Goal: Transaction & Acquisition: Purchase product/service

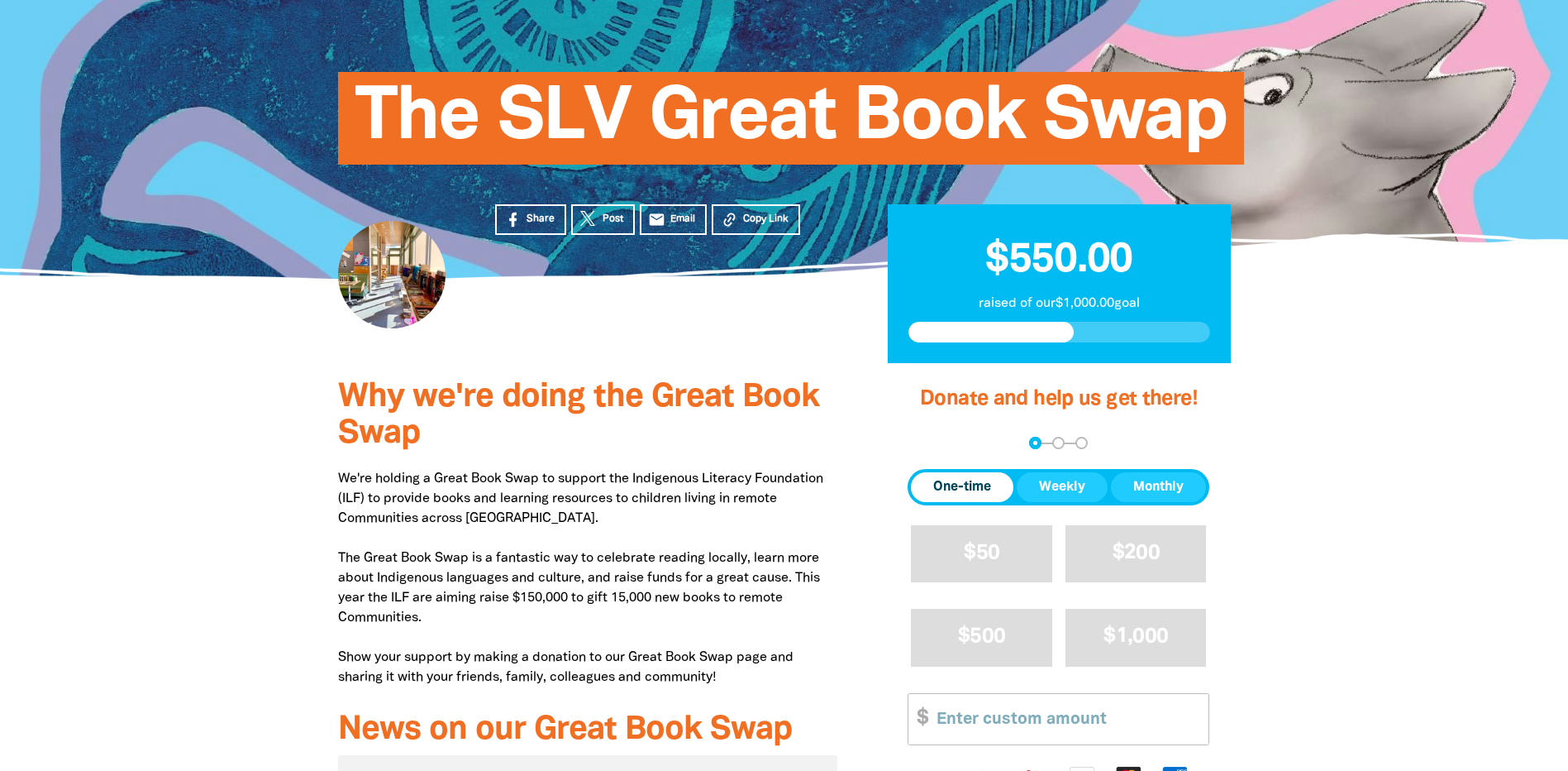
scroll to position [165, 0]
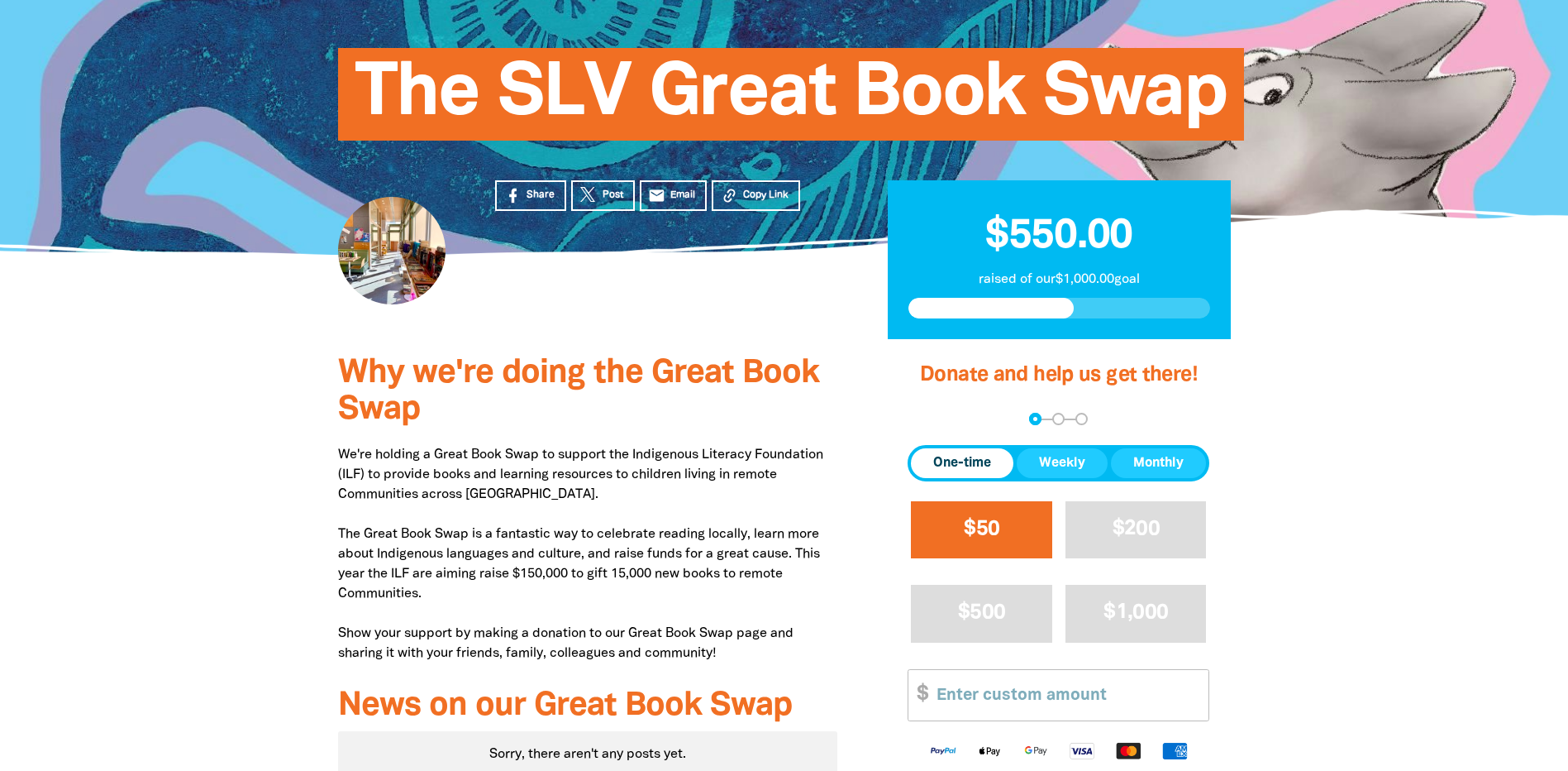
click at [983, 522] on span "$50" at bounding box center [981, 528] width 36 height 19
select select "AU"
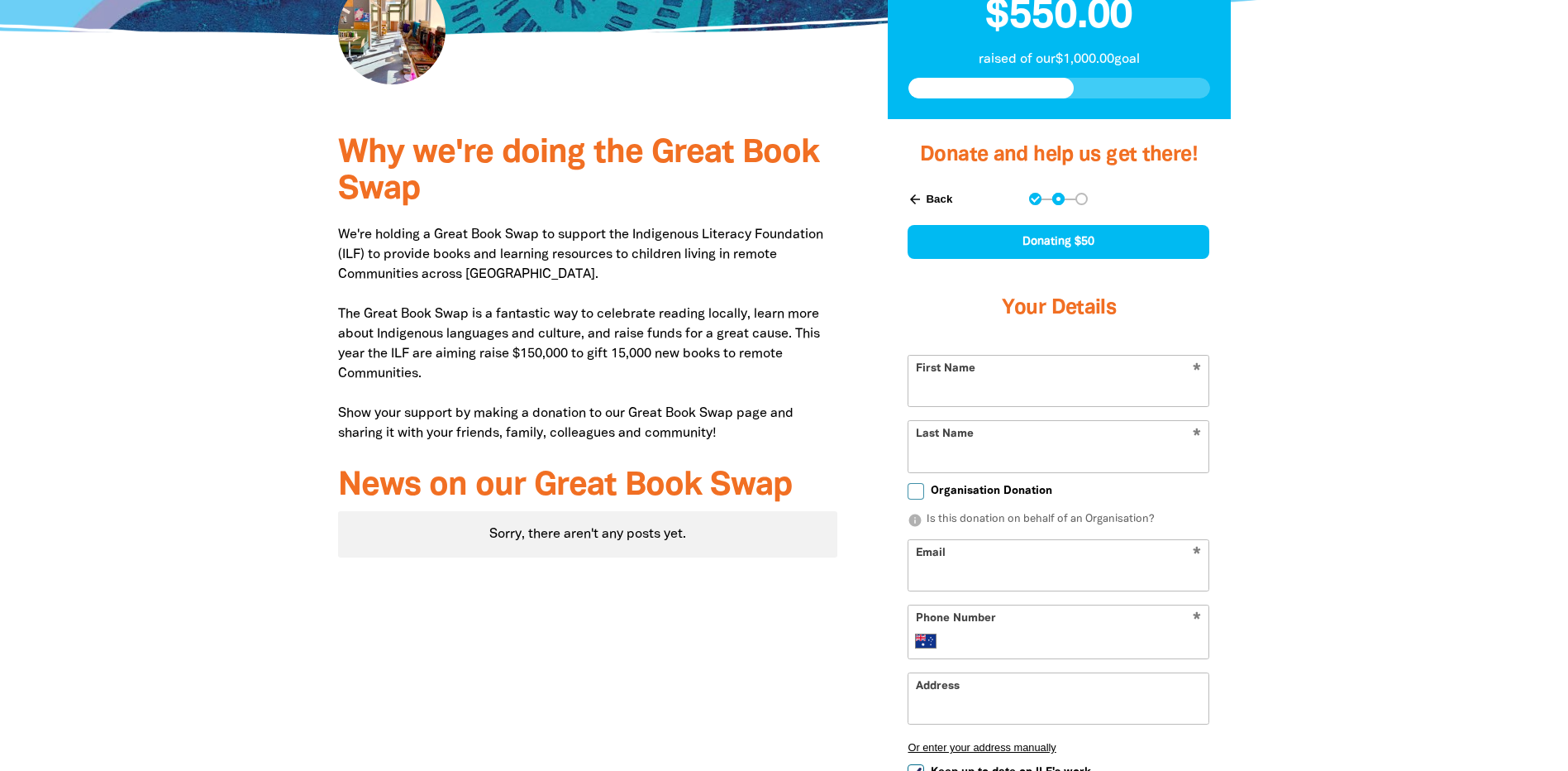
scroll to position [389, 0]
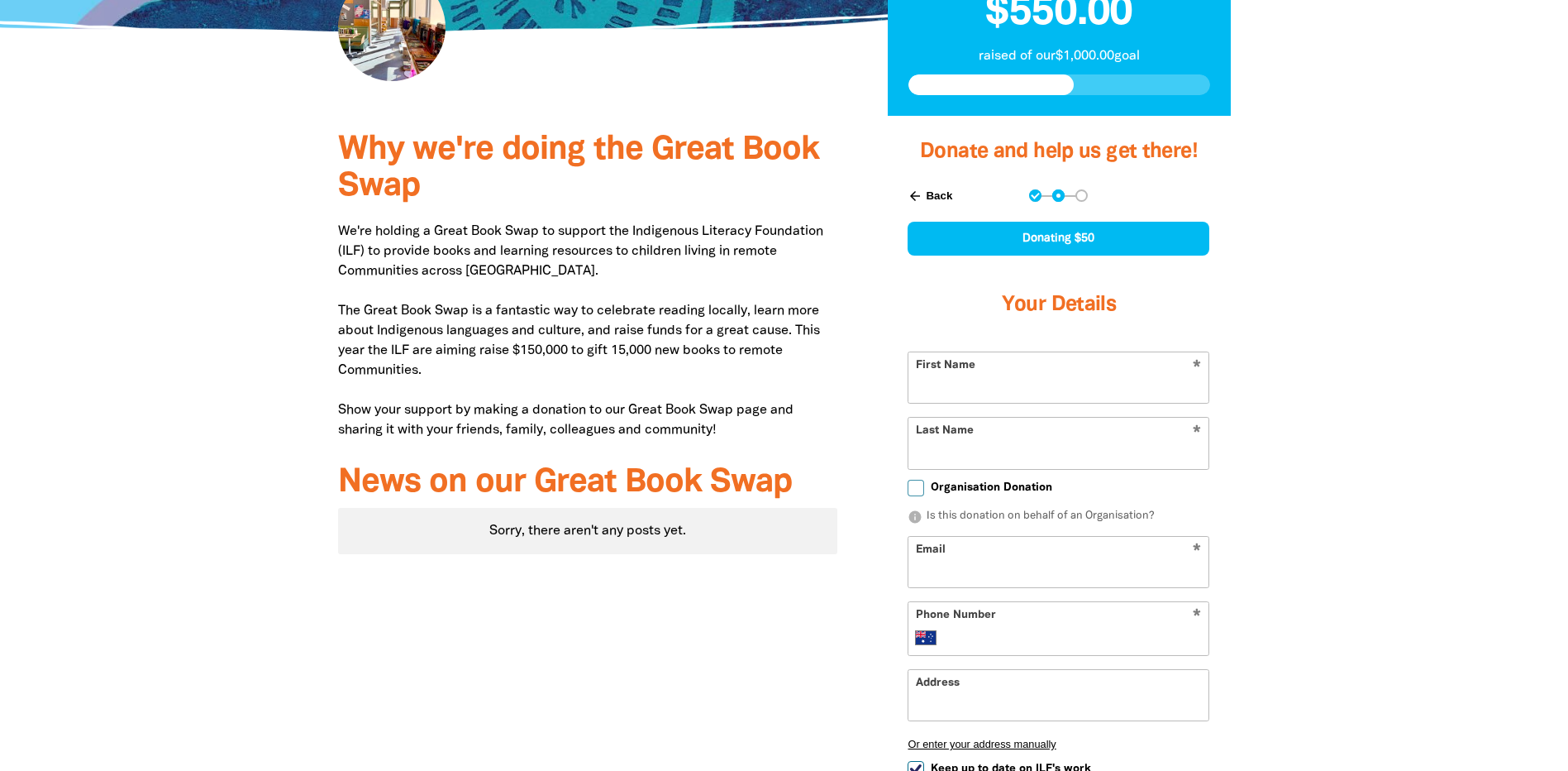
click at [986, 386] on input "First Name" at bounding box center [1058, 377] width 300 height 50
type input "[PERSON_NAME]"
type input "[EMAIL_ADDRESS][DOMAIN_NAME]"
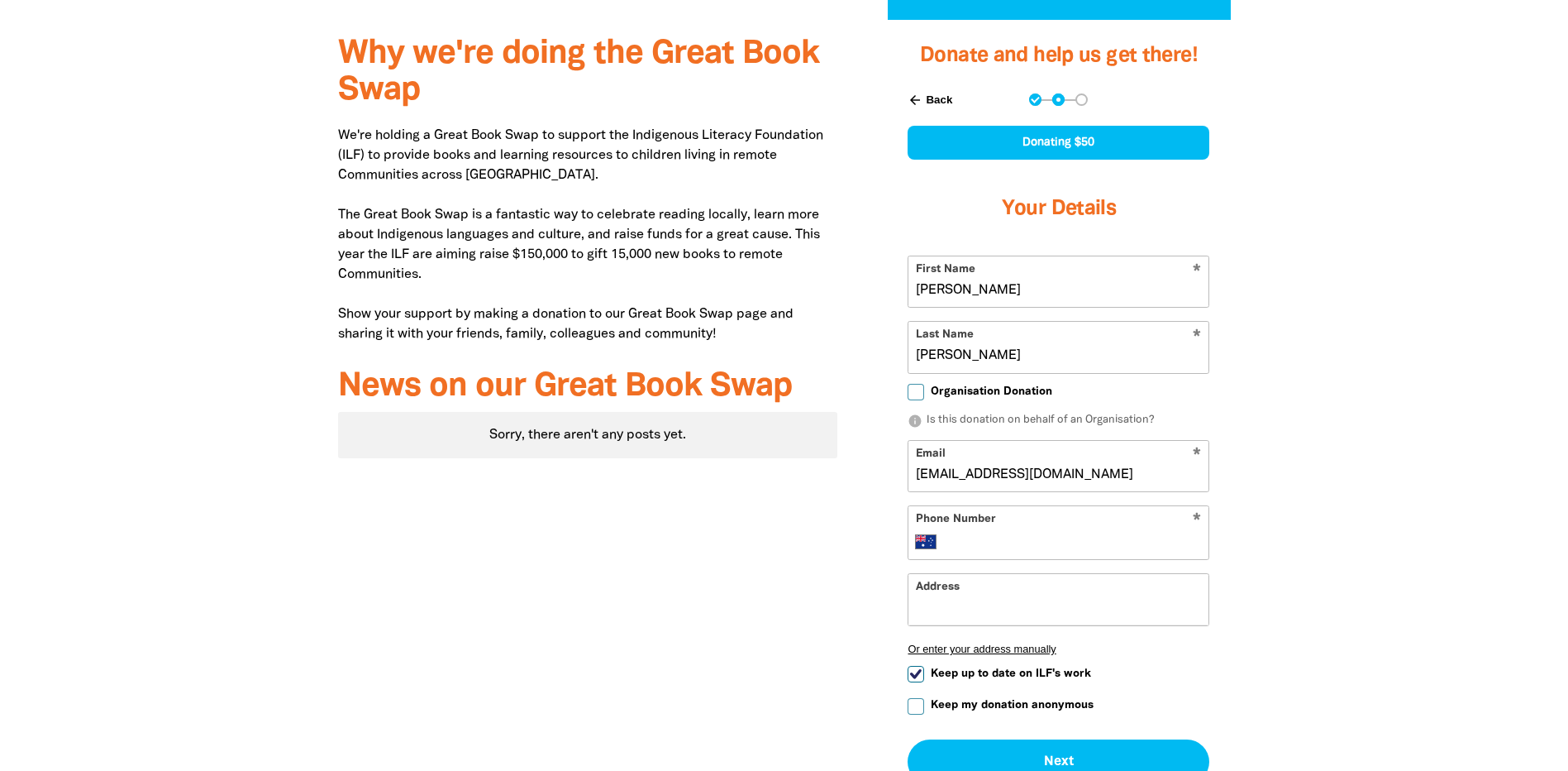
scroll to position [471, 0]
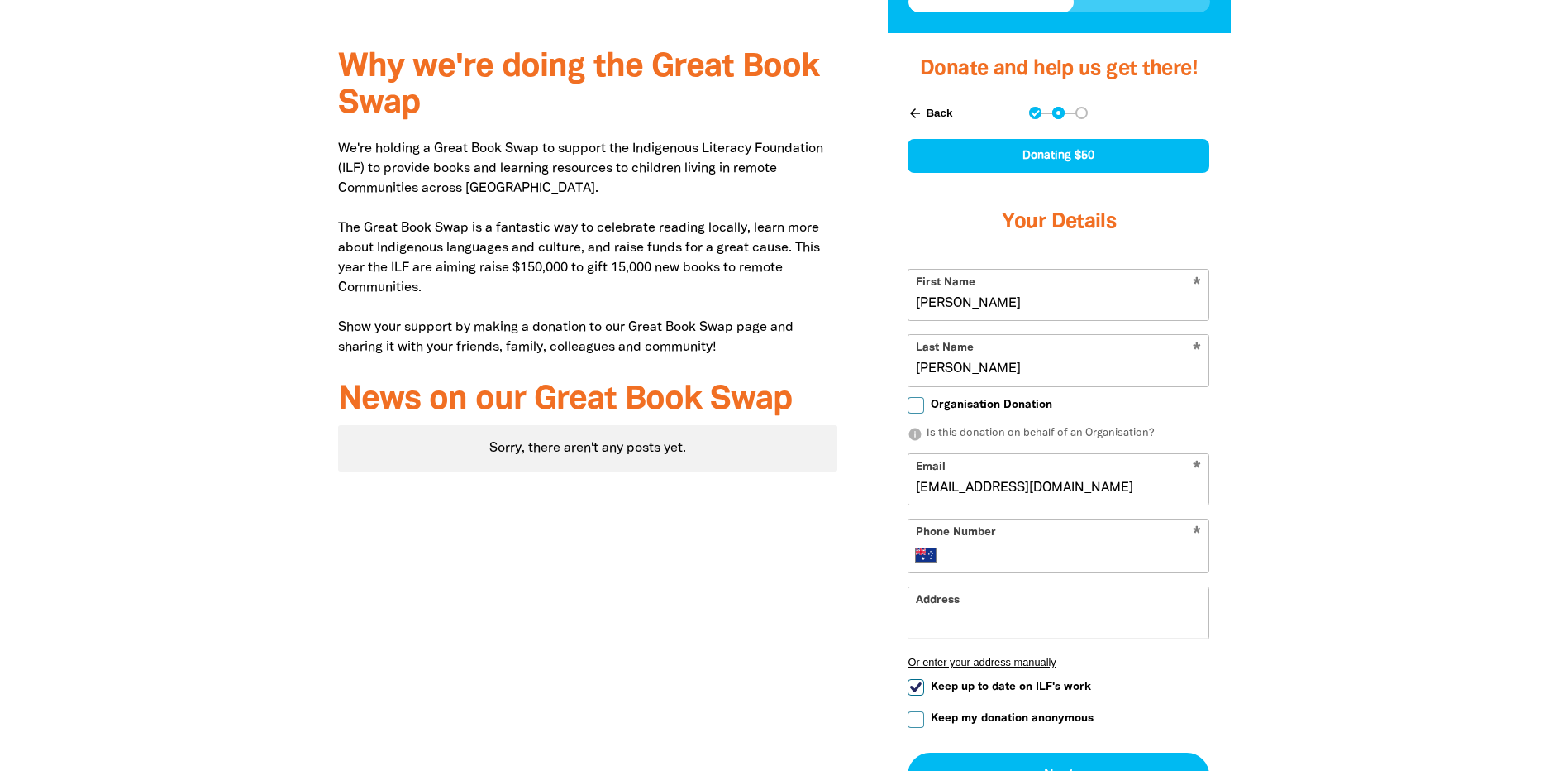
click at [1155, 541] on div "* Phone Number International [GEOGRAPHIC_DATA] [GEOGRAPHIC_DATA] [GEOGRAPHIC_DA…" at bounding box center [1058, 545] width 302 height 55
click at [989, 551] on input "Phone Number" at bounding box center [1074, 555] width 253 height 20
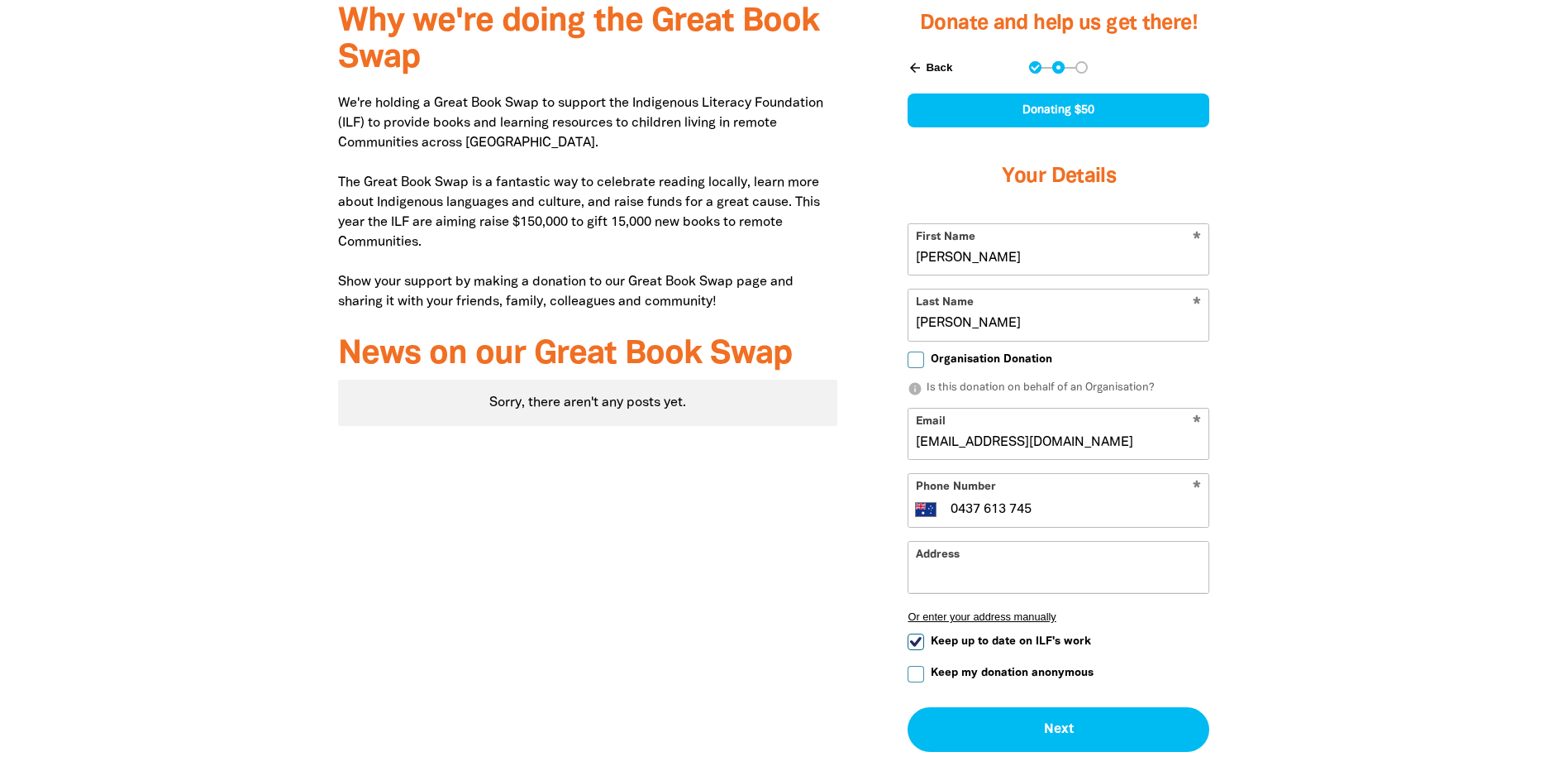
scroll to position [554, 0]
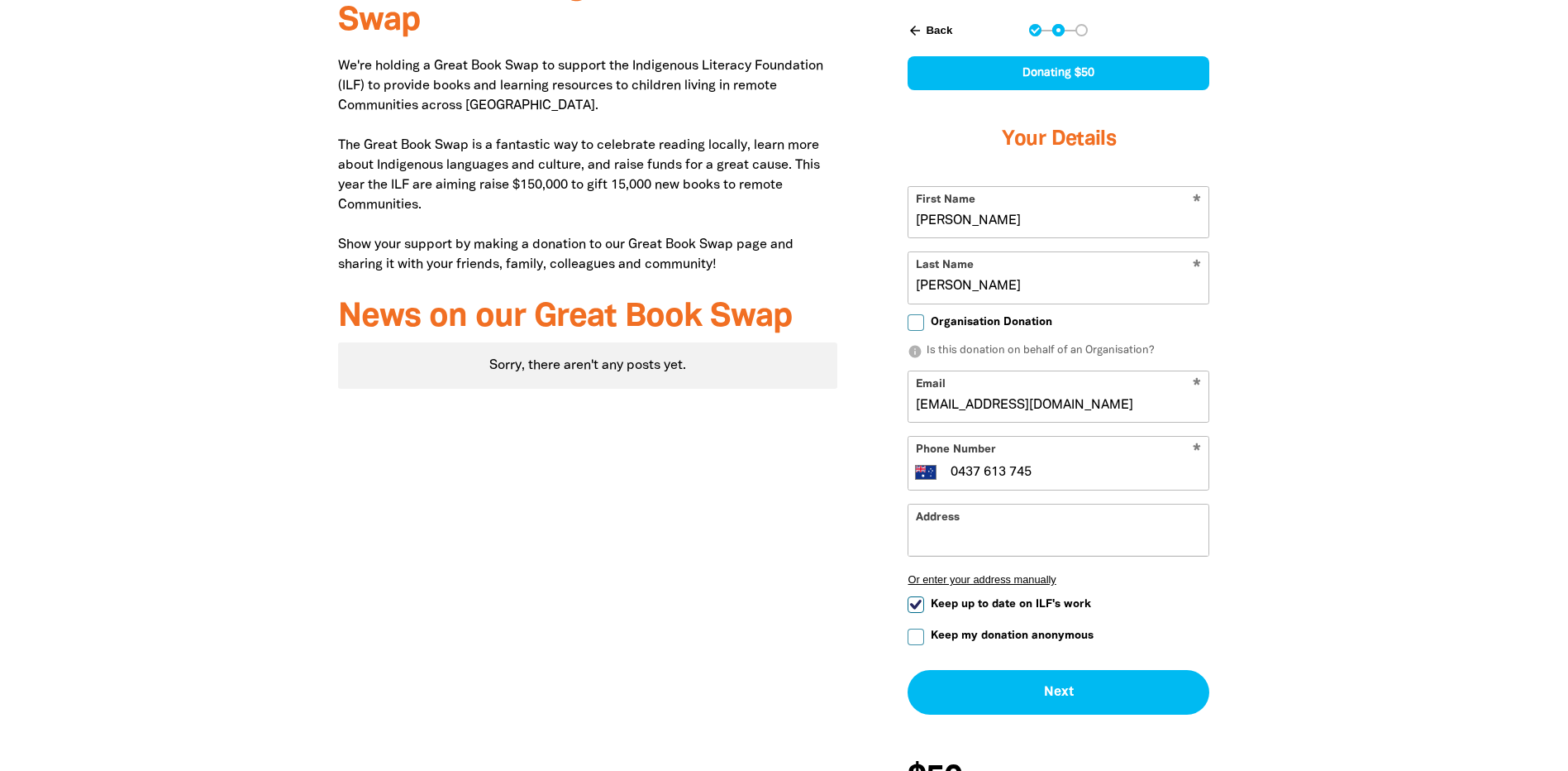
type input "0437 613 745"
click at [920, 638] on input "Keep my donation anonymous" at bounding box center [915, 636] width 17 height 17
checkbox input "true"
click at [917, 604] on input "Keep up to date on ILF's work" at bounding box center [915, 604] width 17 height 17
checkbox input "false"
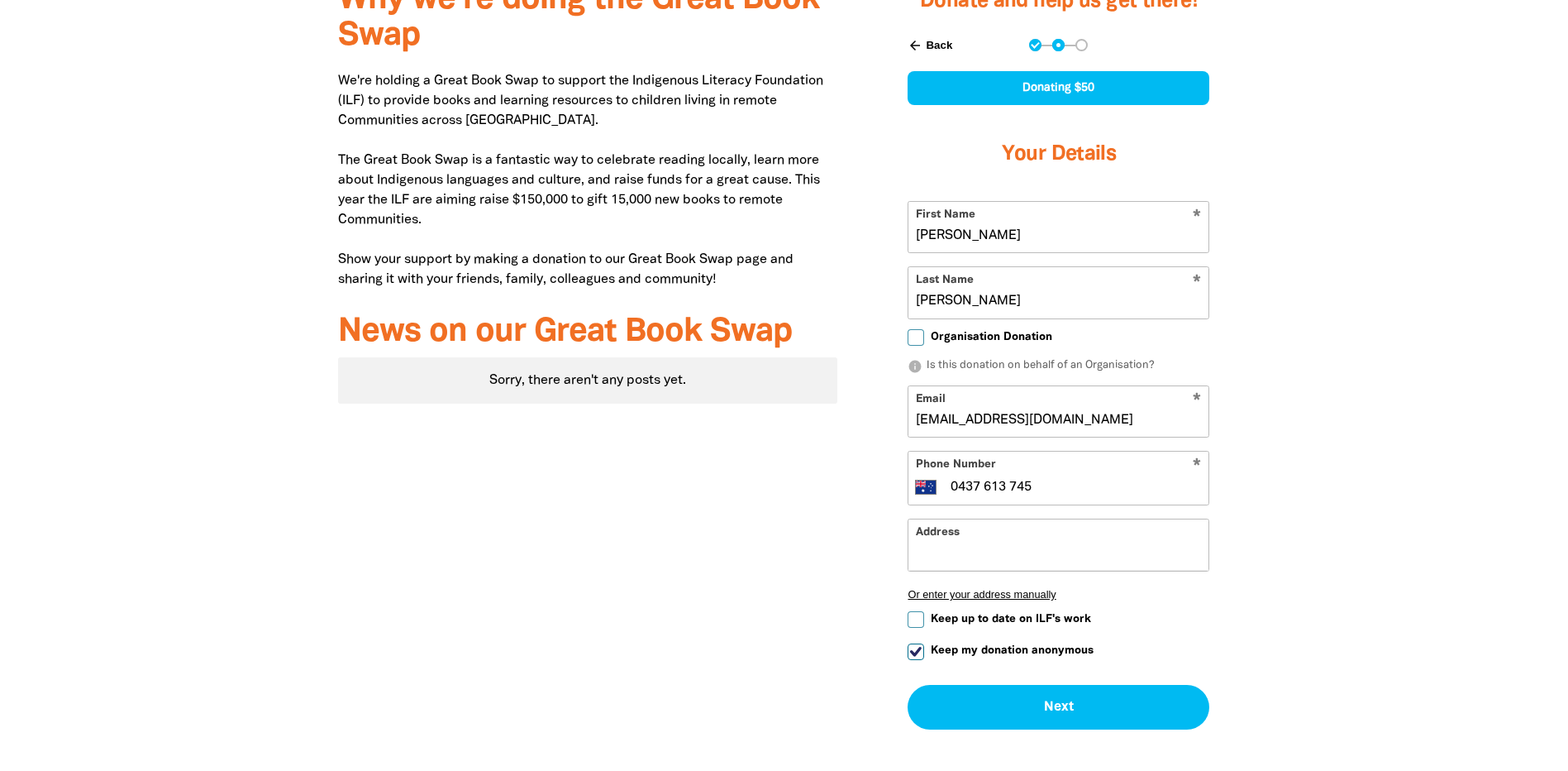
scroll to position [637, 0]
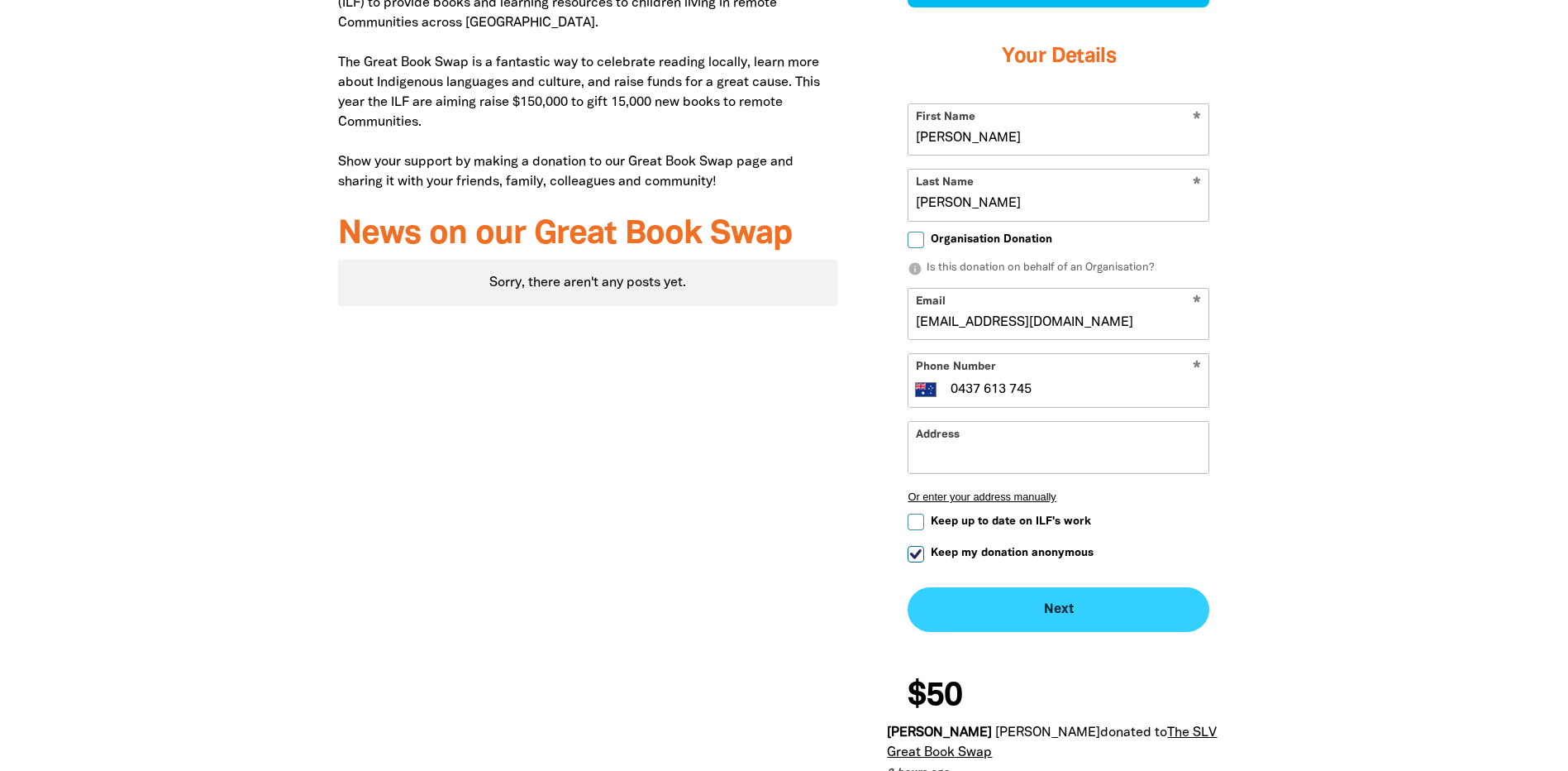
click at [1067, 605] on button "Next chevron_right" at bounding box center [1058, 609] width 302 height 45
checkbox input "false"
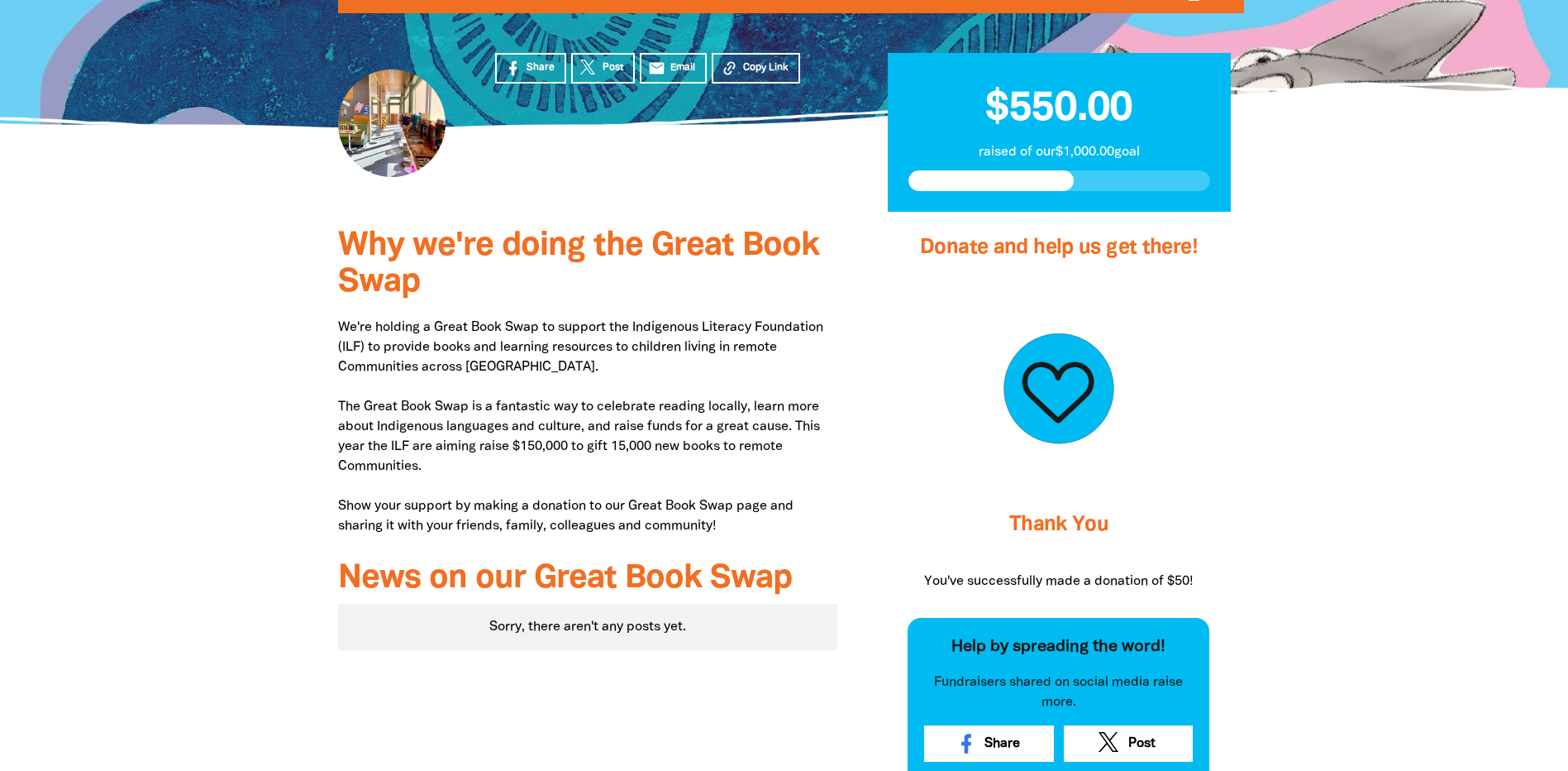
scroll to position [286, 0]
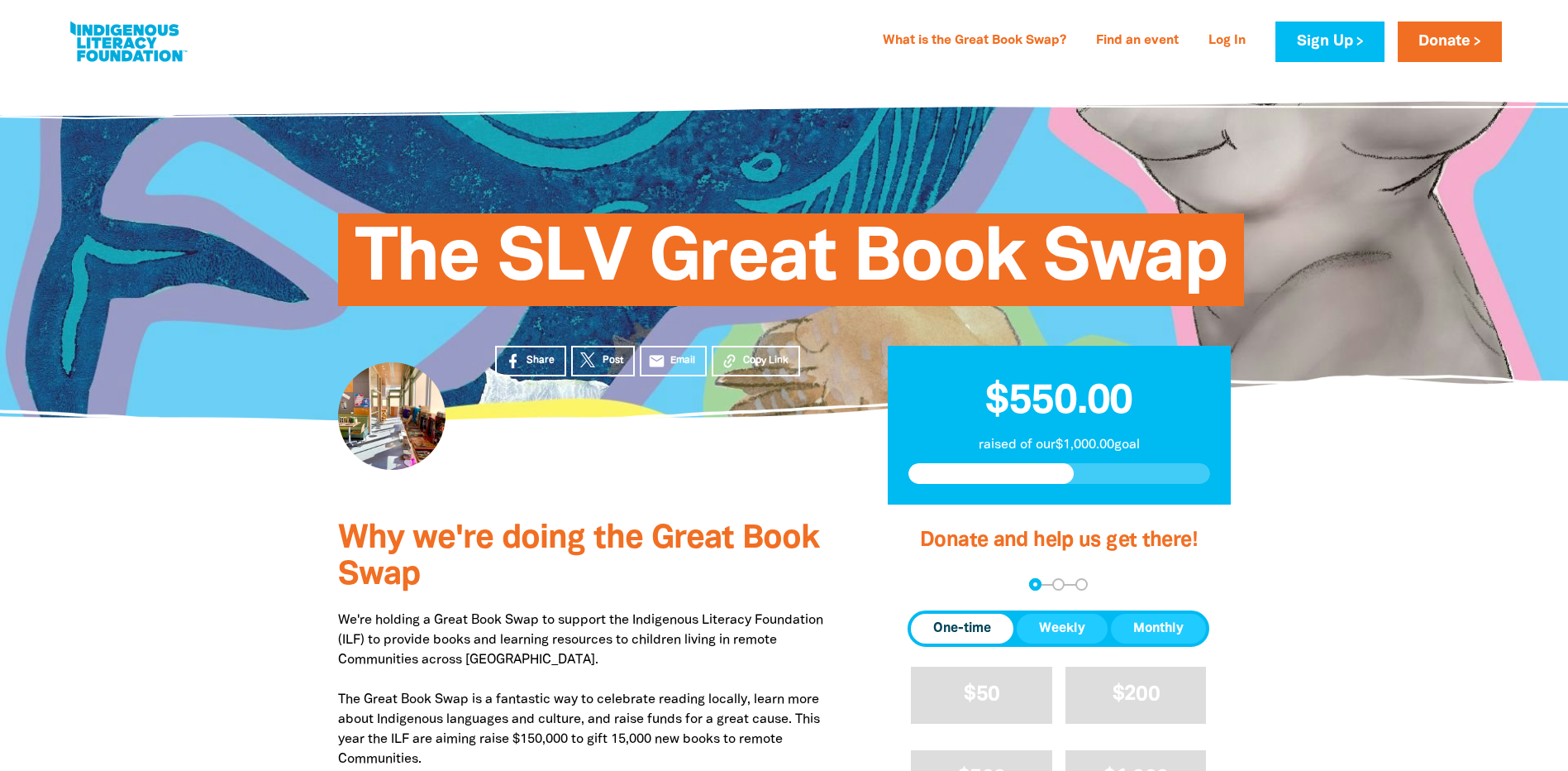
scroll to position [286, 0]
